Goal: Task Accomplishment & Management: Manage account settings

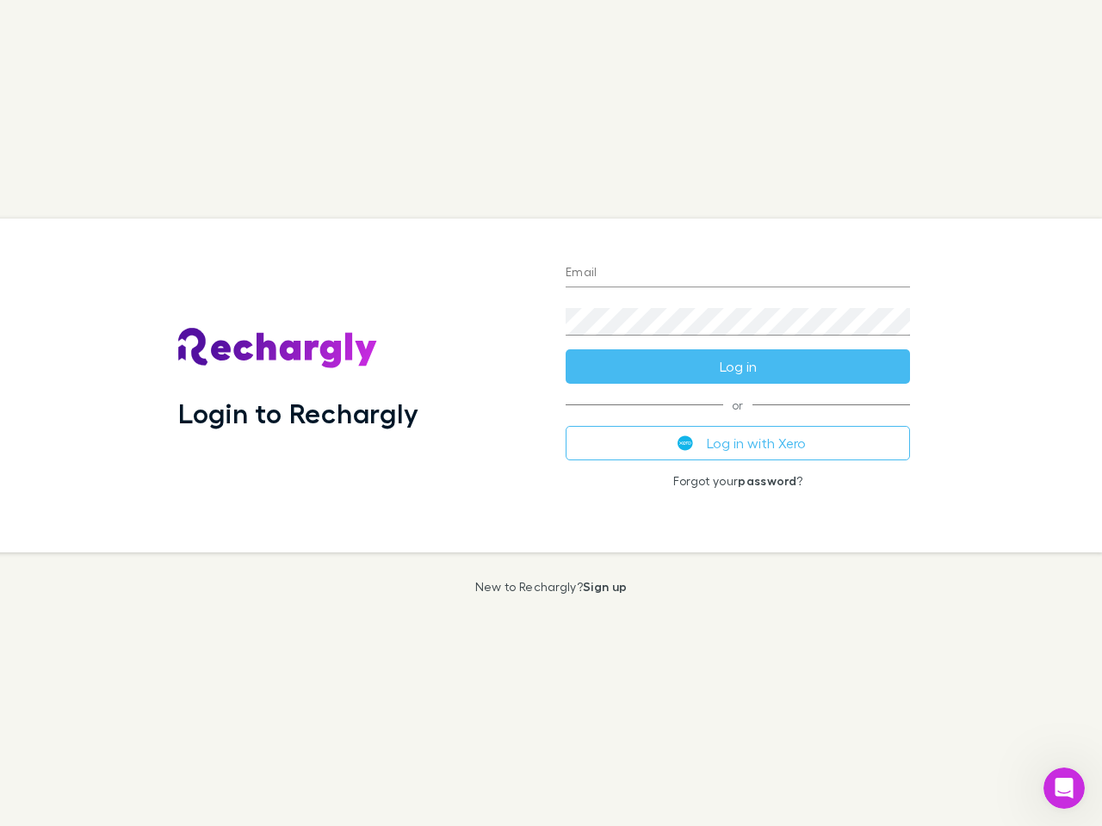
click at [551, 413] on div "Login to Rechargly" at bounding box center [357, 386] width 387 height 334
click at [738, 274] on input "Email" at bounding box center [738, 274] width 344 height 28
click at [738, 367] on button "Log in" at bounding box center [738, 366] width 344 height 34
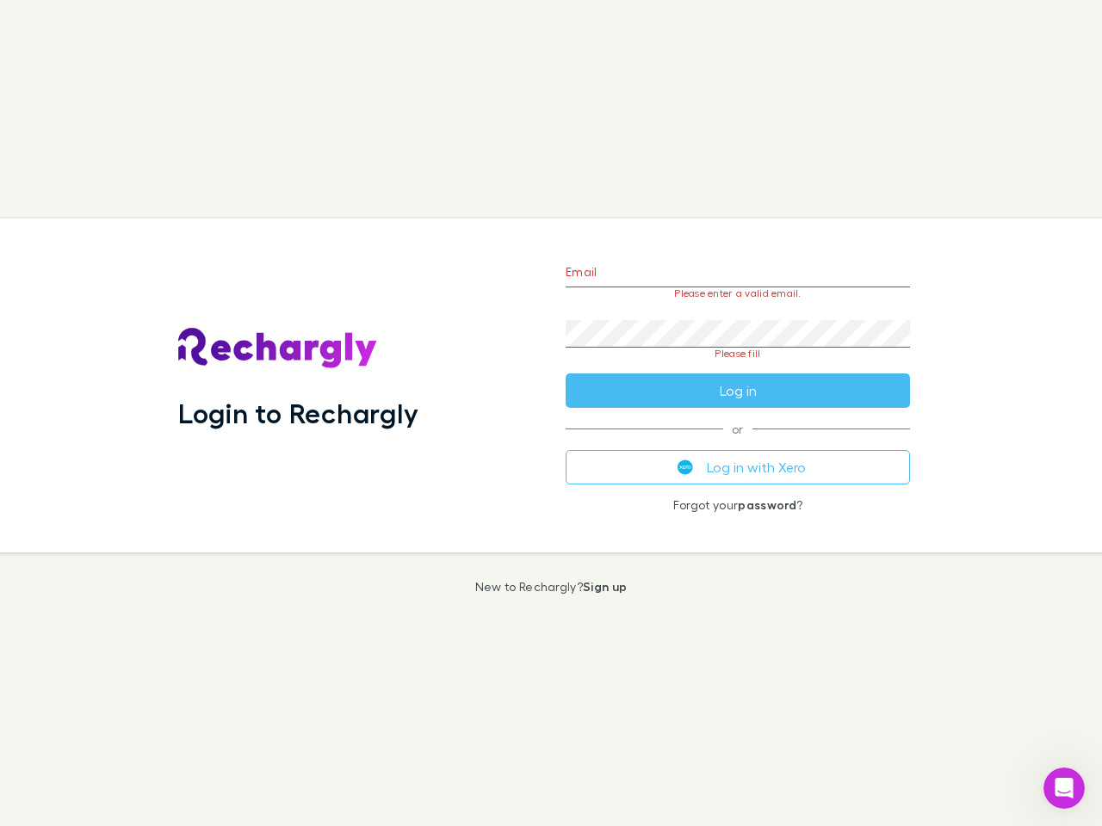
click at [738, 443] on div "Email Please enter a valid email. Password Please fill Log in or Log in with Xe…" at bounding box center [738, 386] width 372 height 334
click at [1064, 788] on icon "Open Intercom Messenger" at bounding box center [1064, 789] width 28 height 28
